Goal: Check status

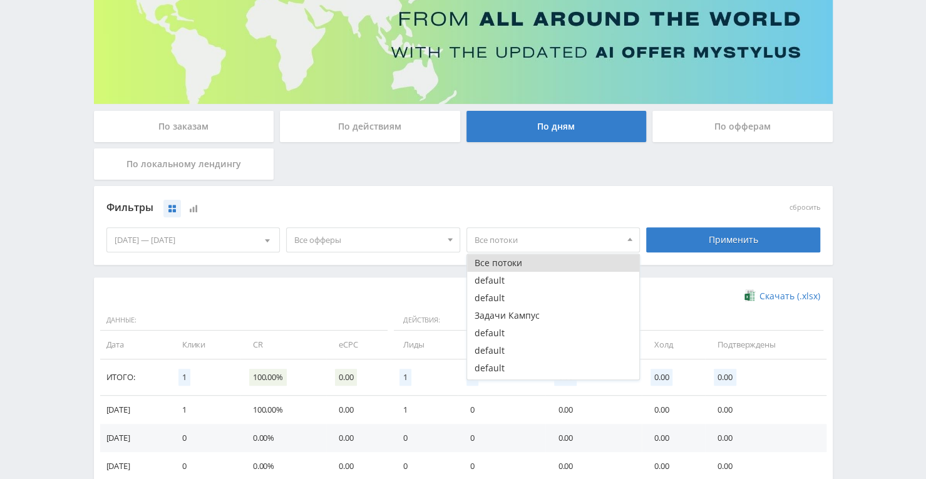
scroll to position [217, 0]
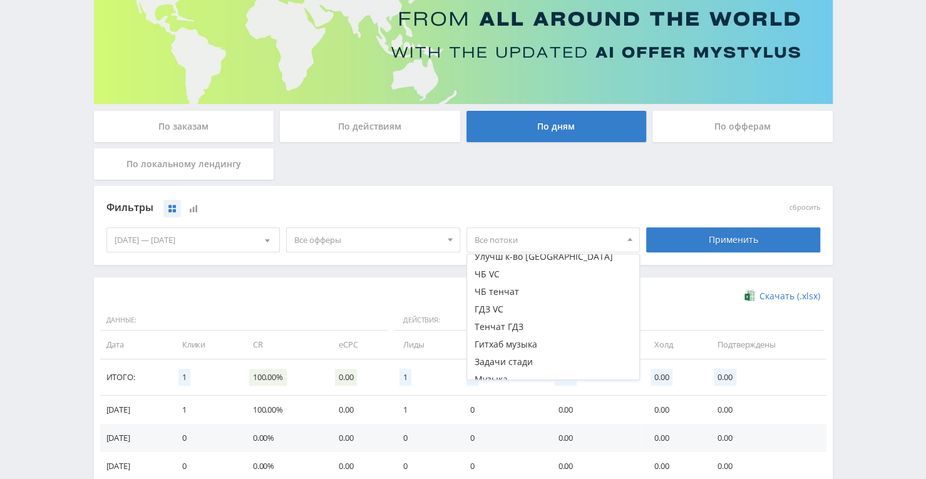
click at [252, 134] on div "По заказам" at bounding box center [184, 126] width 180 height 31
click at [0, 0] on input "По заказам" at bounding box center [0, 0] width 0 height 0
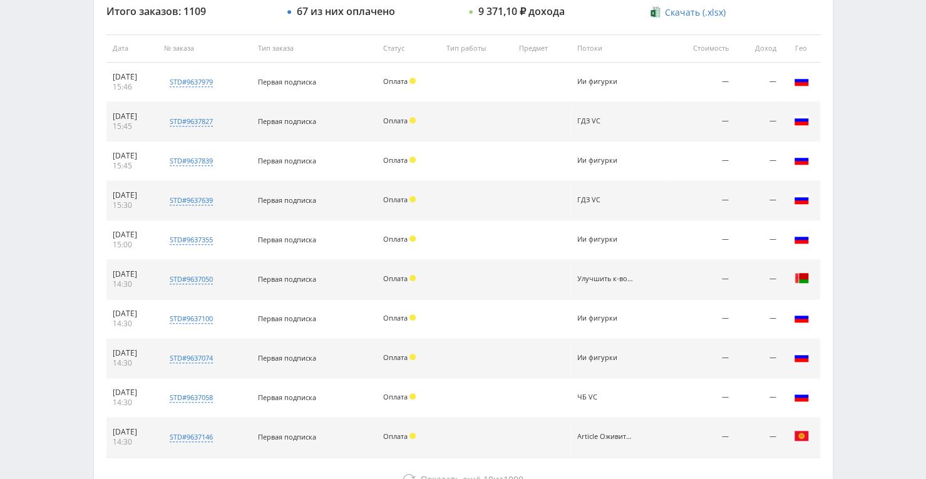
scroll to position [480, 0]
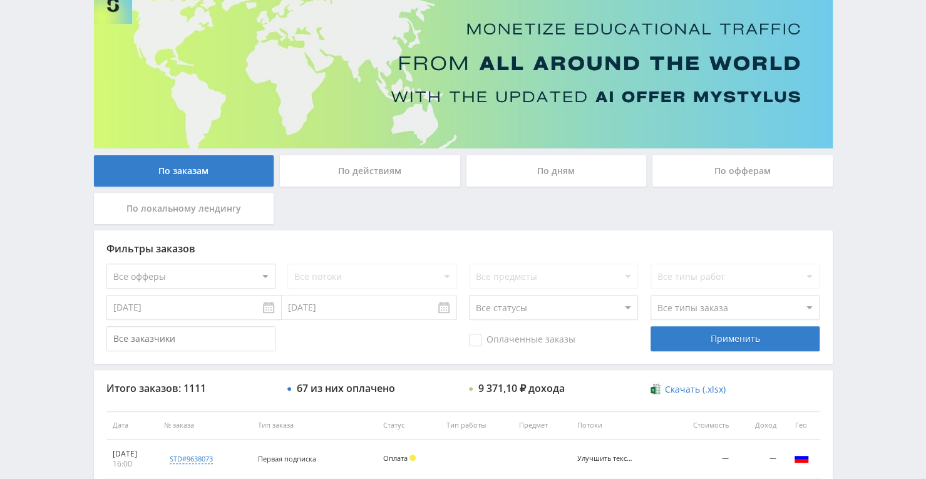
scroll to position [98, 0]
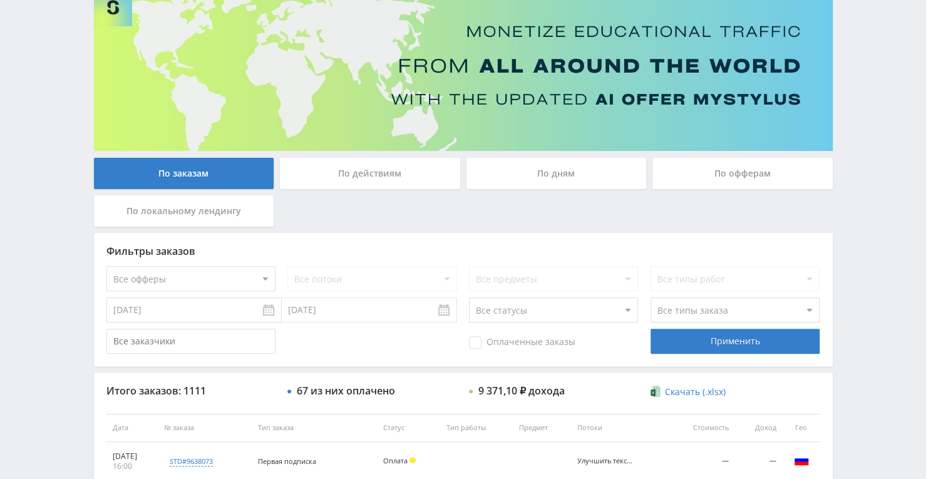
click at [574, 175] on div "По дням" at bounding box center [557, 173] width 180 height 31
click at [0, 0] on input "По дням" at bounding box center [0, 0] width 0 height 0
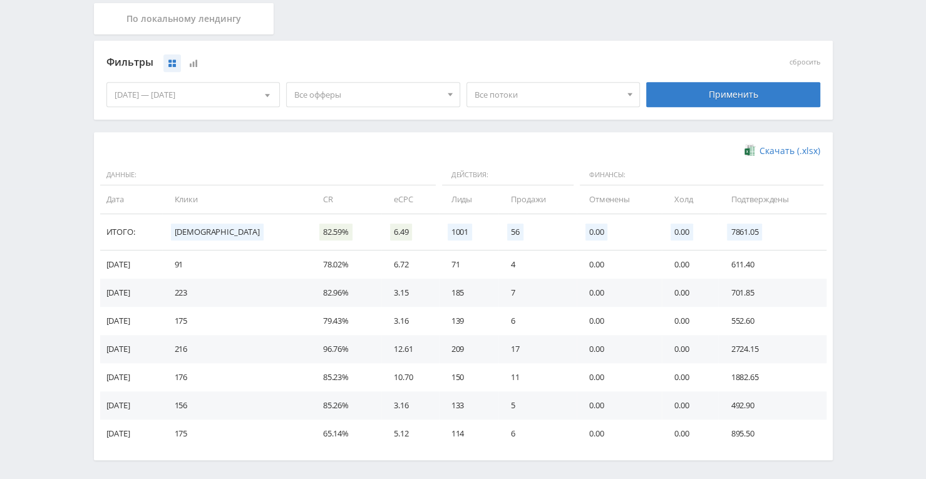
scroll to position [335, 0]
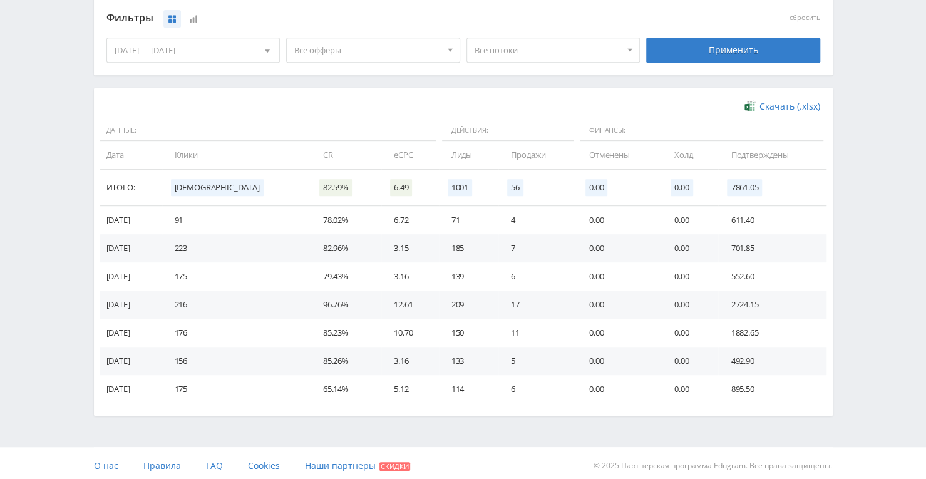
click at [261, 48] on div at bounding box center [268, 50] width 24 height 24
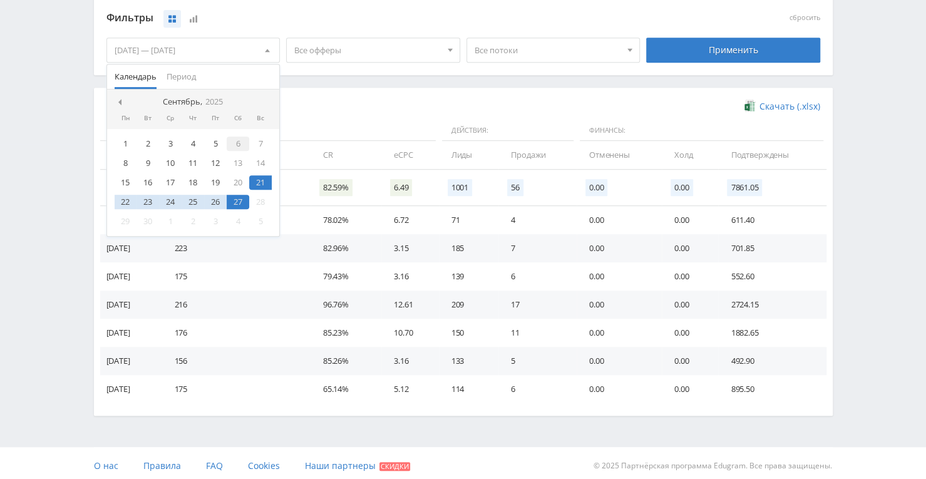
click at [238, 145] on div "6" at bounding box center [238, 144] width 23 height 14
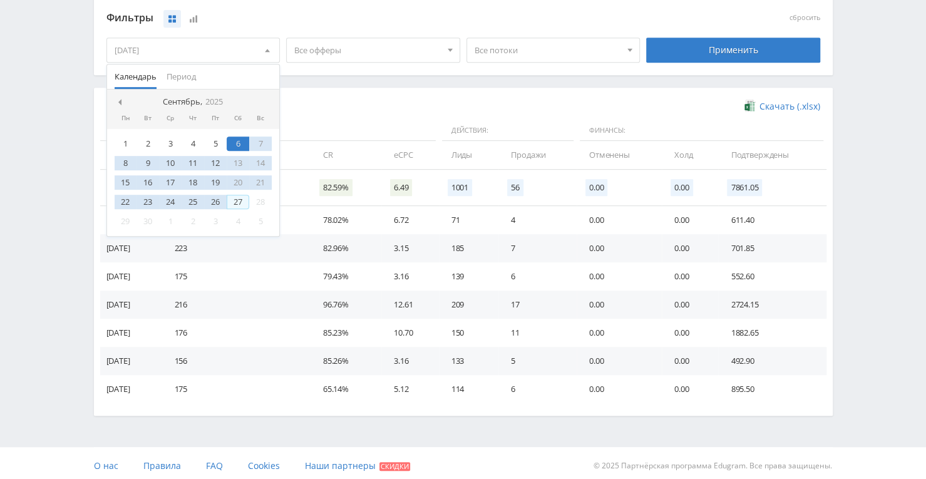
click at [235, 197] on div "27" at bounding box center [238, 202] width 23 height 14
click at [693, 47] on div "Применить" at bounding box center [733, 50] width 174 height 25
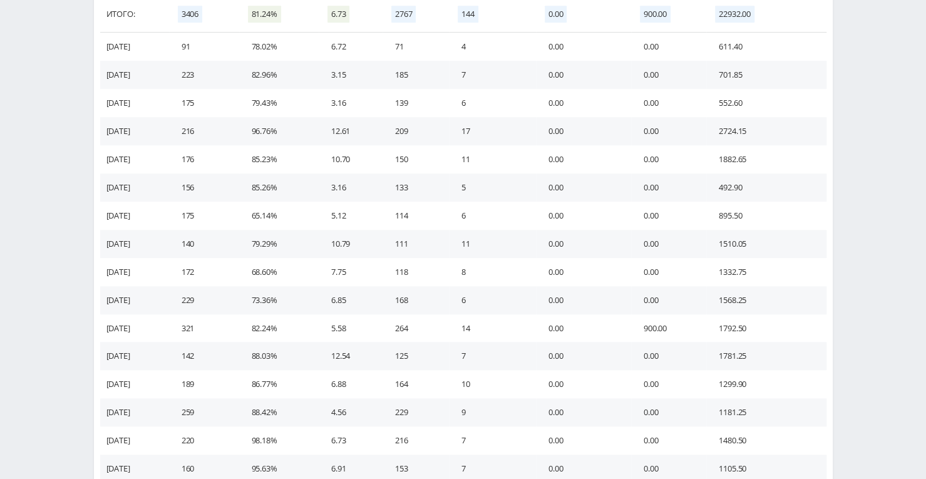
scroll to position [508, 0]
click at [602, 177] on td "0.00" at bounding box center [583, 188] width 95 height 28
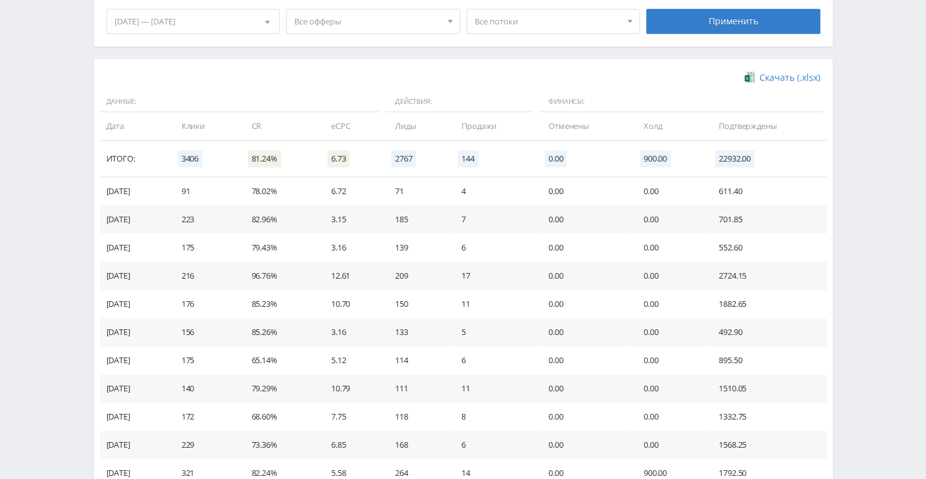
scroll to position [366, 0]
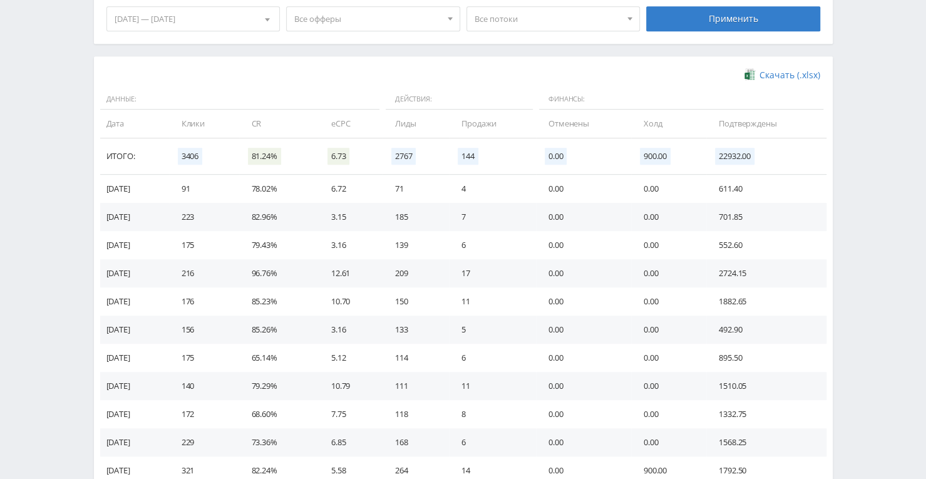
click at [574, 321] on td "0.00" at bounding box center [583, 330] width 95 height 28
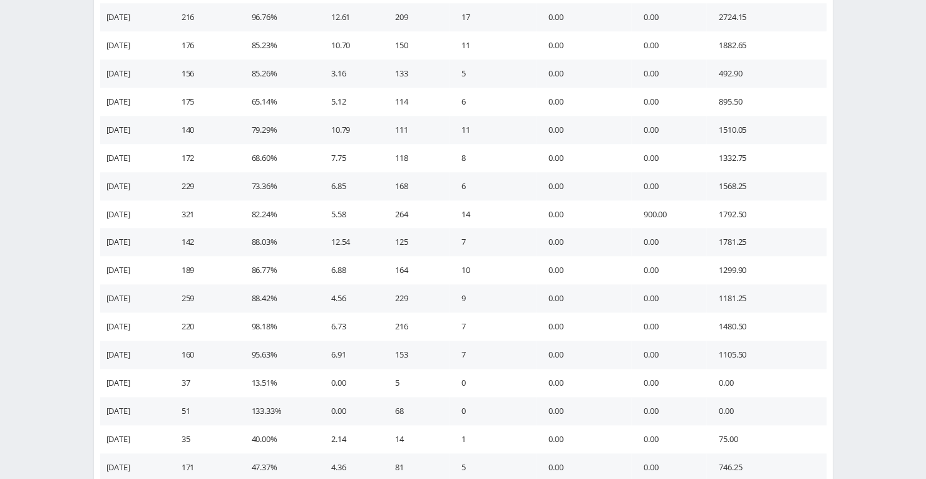
scroll to position [634, 0]
